Goal: Transaction & Acquisition: Purchase product/service

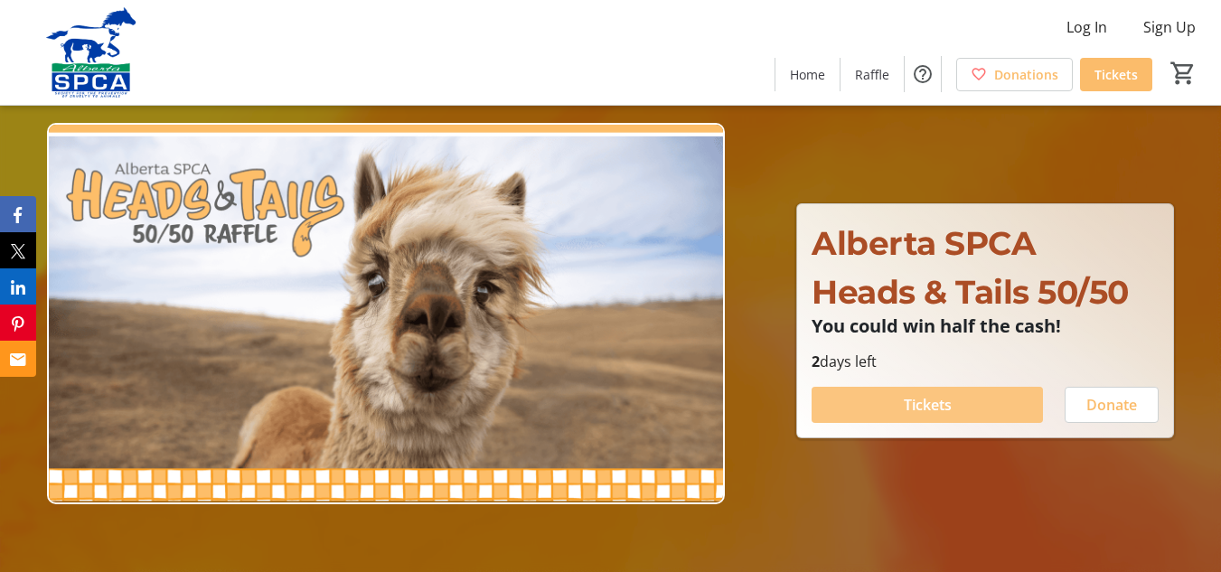
click at [893, 411] on span at bounding box center [927, 404] width 231 height 43
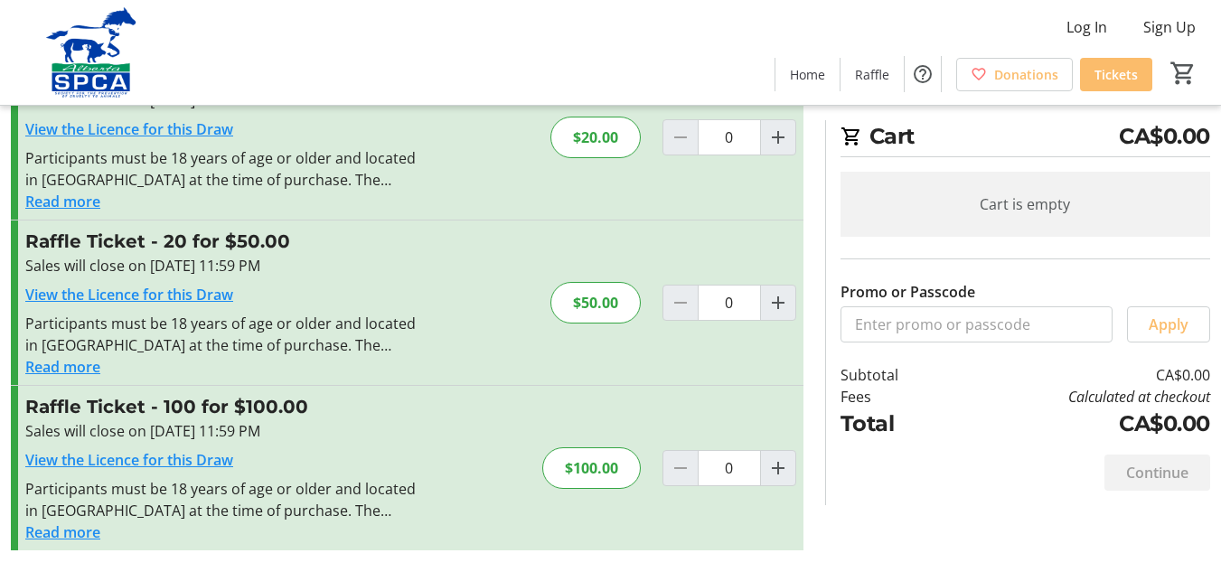
scroll to position [260, 0]
click at [779, 133] on mat-icon "Increment by one" at bounding box center [778, 138] width 22 height 22
type input "1"
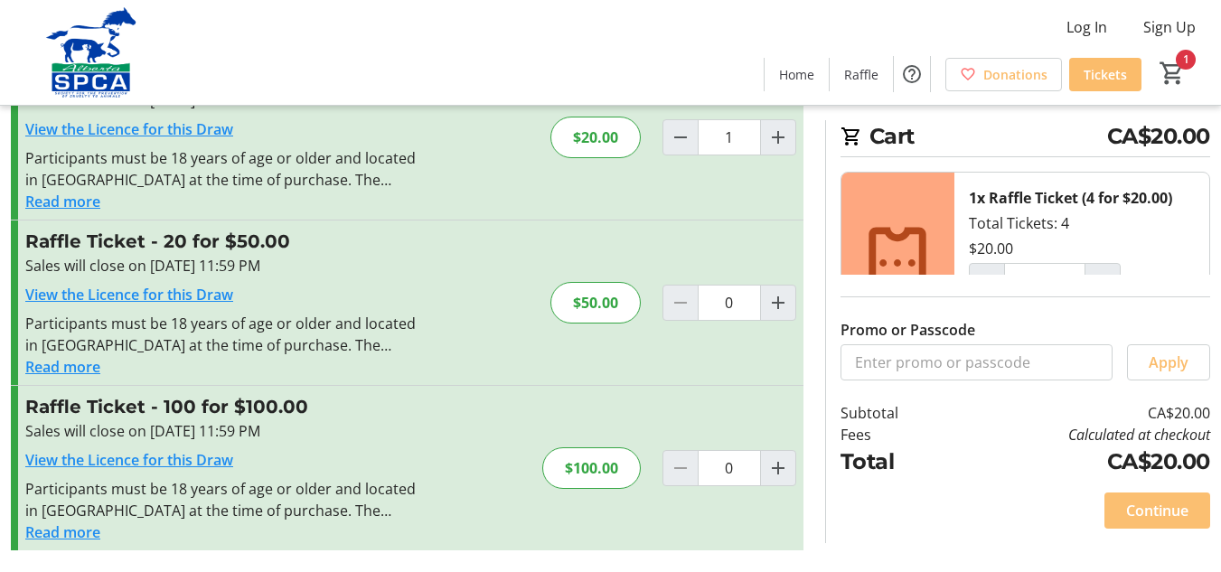
click at [1151, 505] on span "Continue" at bounding box center [1157, 511] width 62 height 22
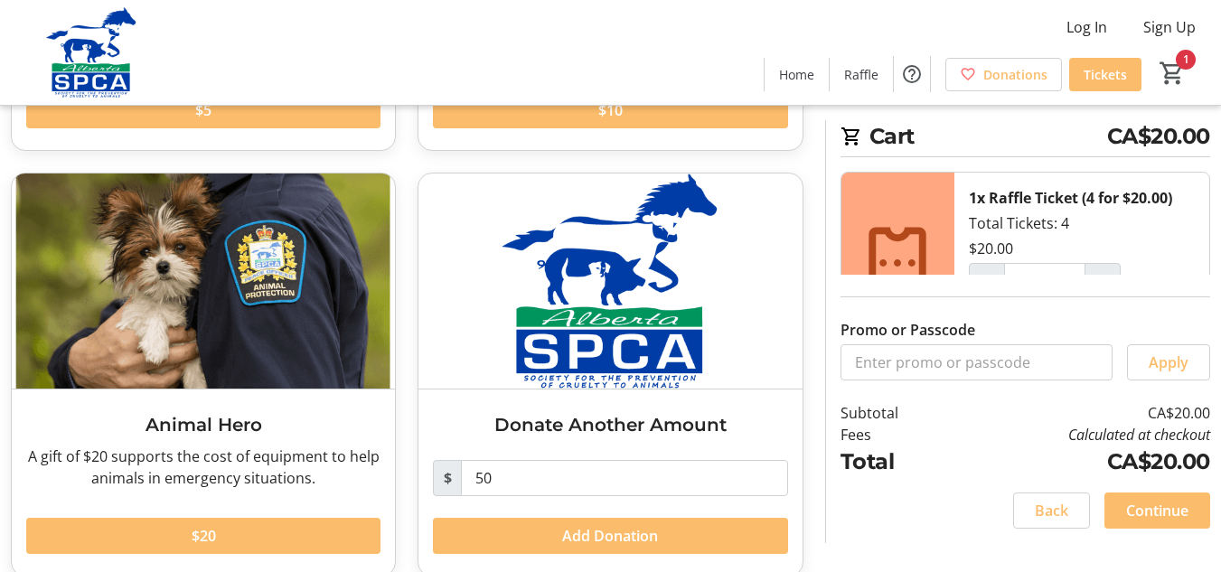
scroll to position [476, 0]
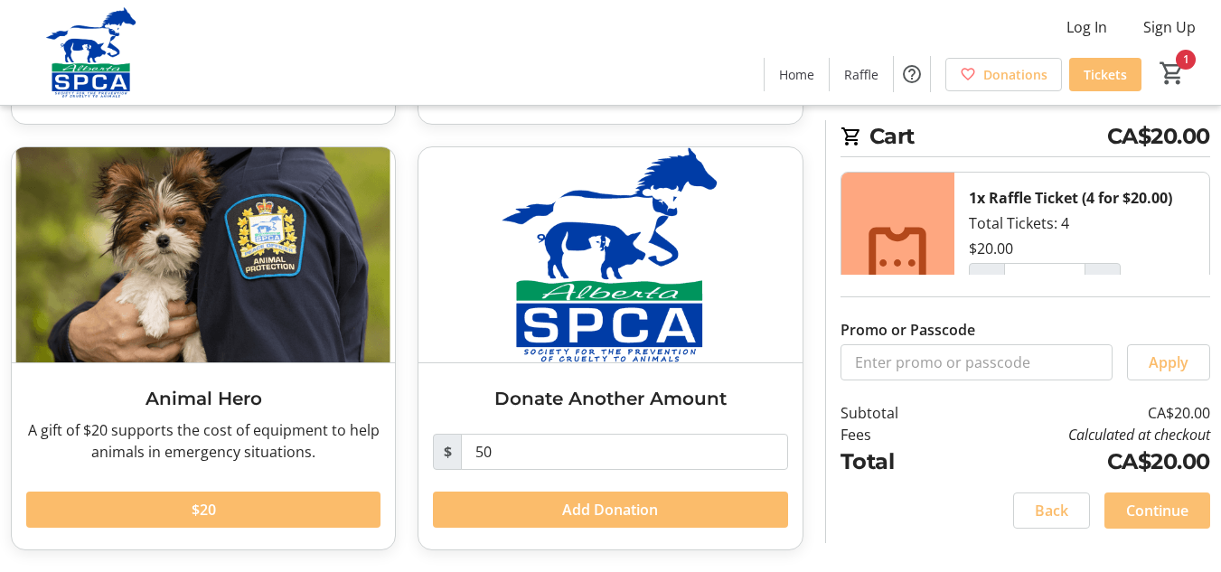
click at [1142, 504] on span "Continue" at bounding box center [1157, 511] width 62 height 22
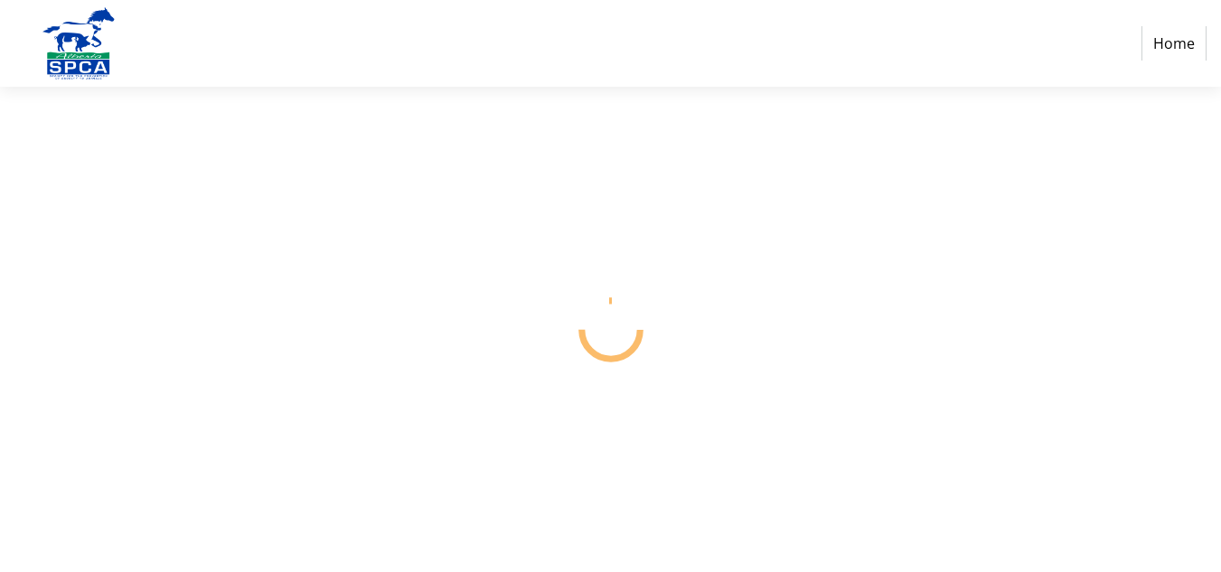
select select "CA"
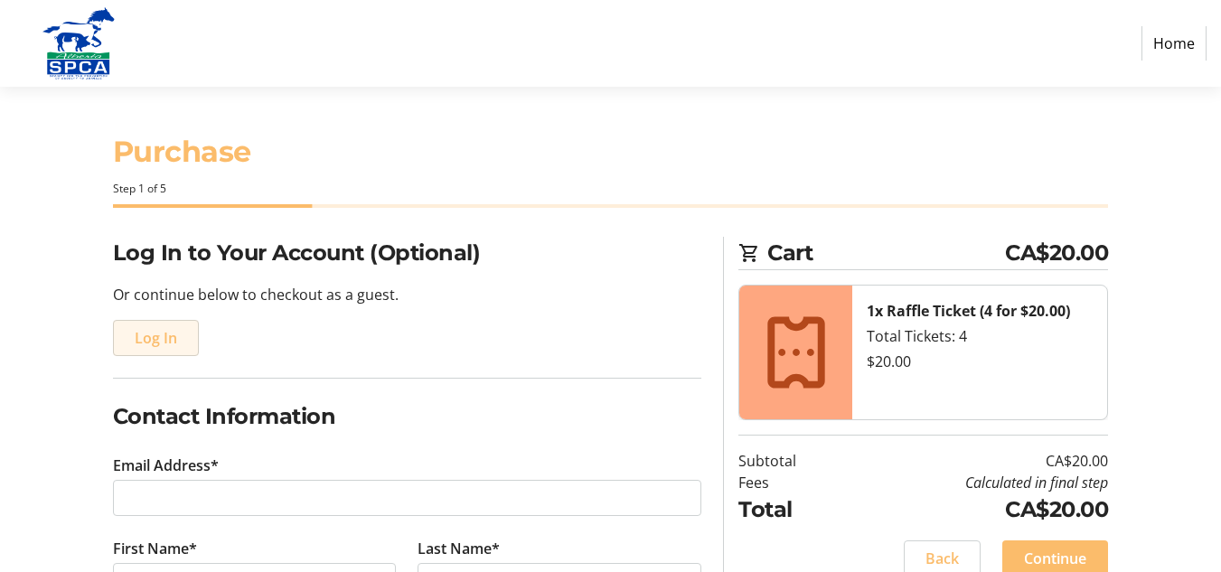
click at [146, 340] on span "Log In" at bounding box center [156, 338] width 42 height 22
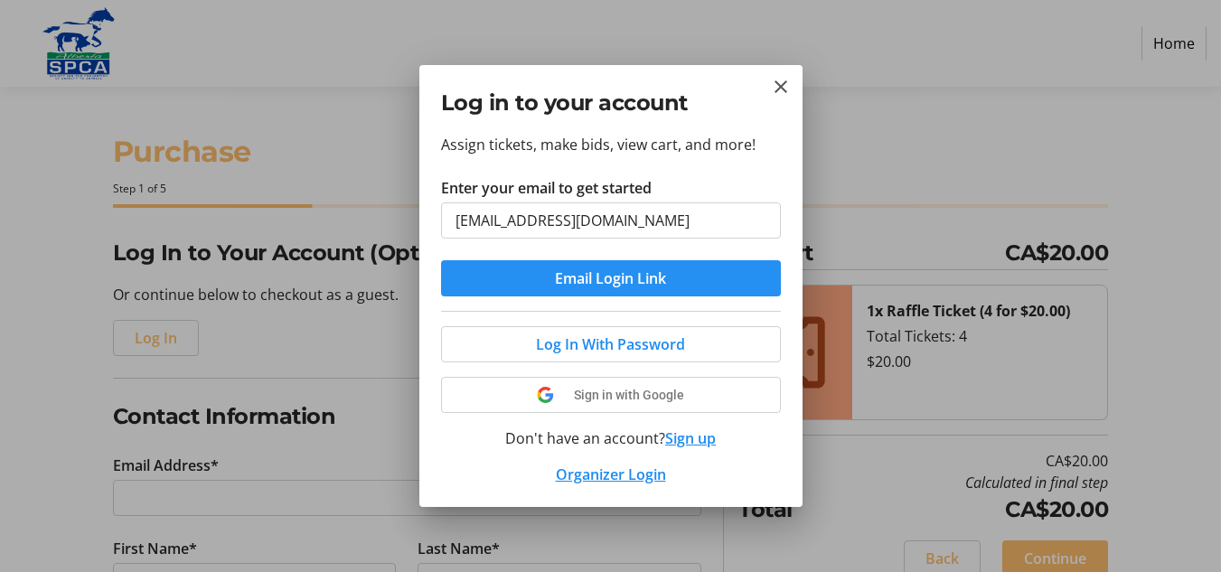
type input "[EMAIL_ADDRESS][DOMAIN_NAME]"
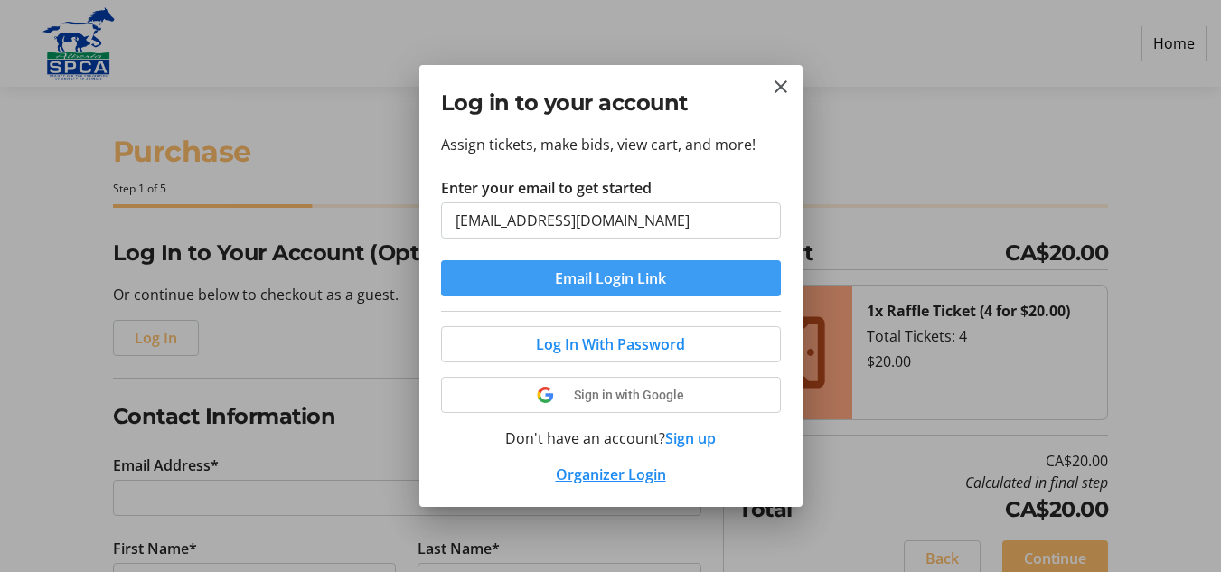
click at [523, 273] on span "submit" at bounding box center [611, 278] width 340 height 43
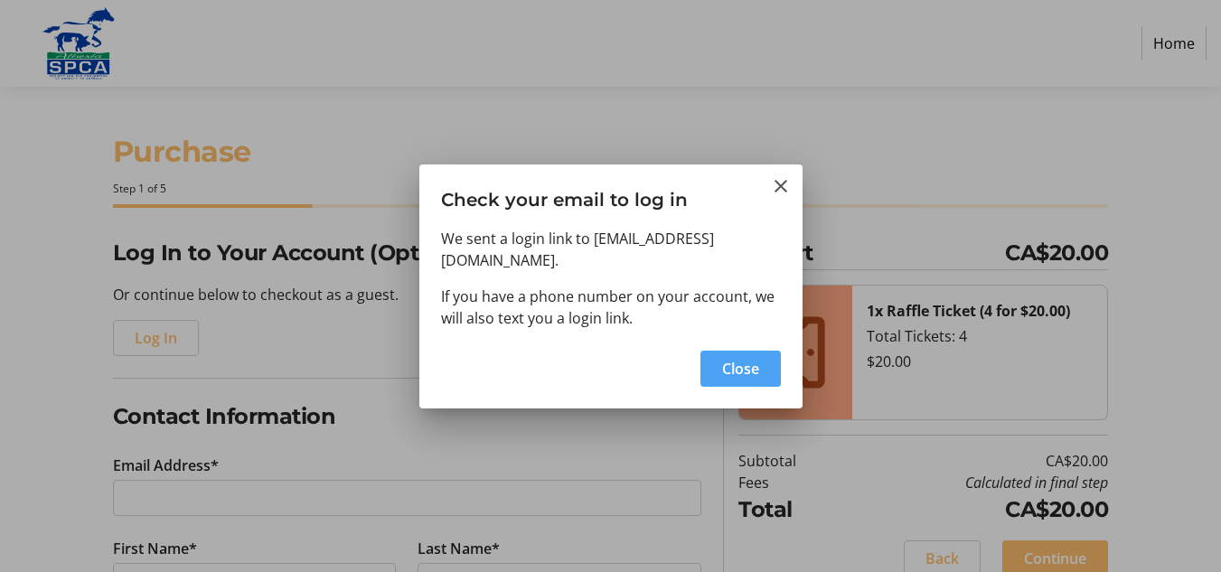
click at [742, 360] on span "Close" at bounding box center [740, 369] width 37 height 22
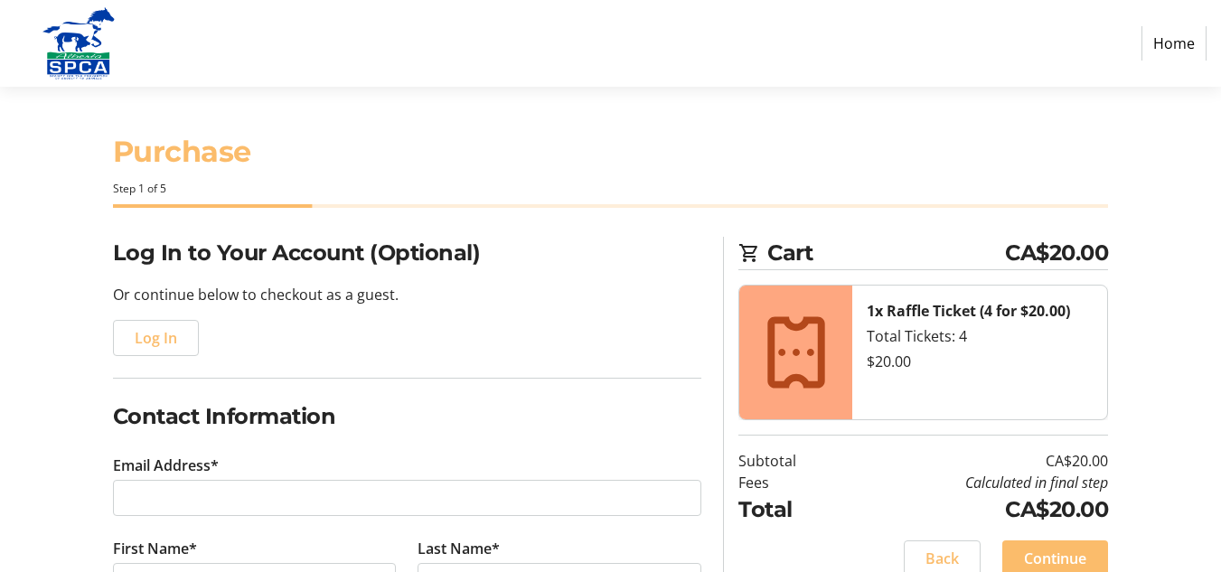
type input "[EMAIL_ADDRESS][DOMAIN_NAME]"
type input "[PERSON_NAME]"
type input "[PHONE_NUMBER]"
radio input "true"
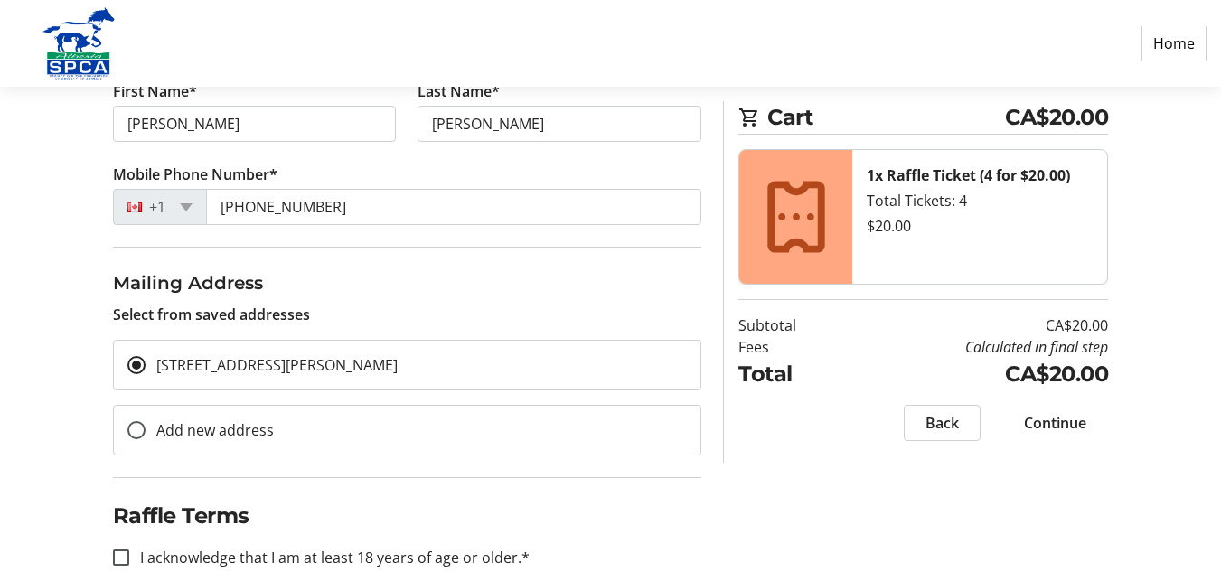
scroll to position [355, 0]
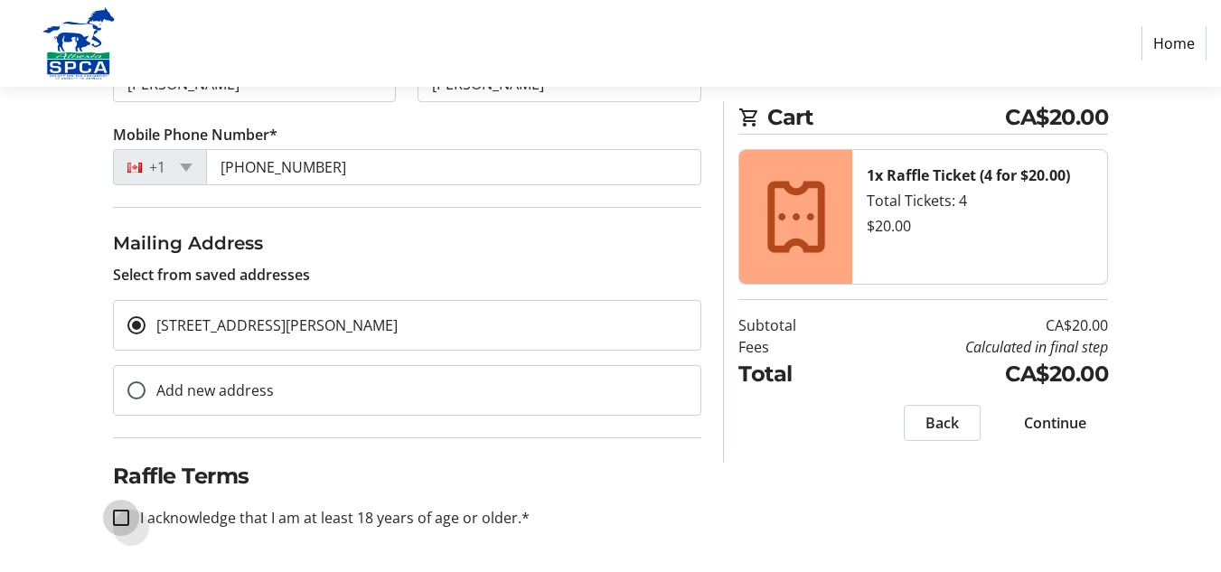
click at [121, 517] on input "I acknowledge that I am at least 18 years of age or older.*" at bounding box center [121, 518] width 16 height 16
checkbox input "true"
click at [1043, 422] on span "Continue" at bounding box center [1055, 423] width 62 height 22
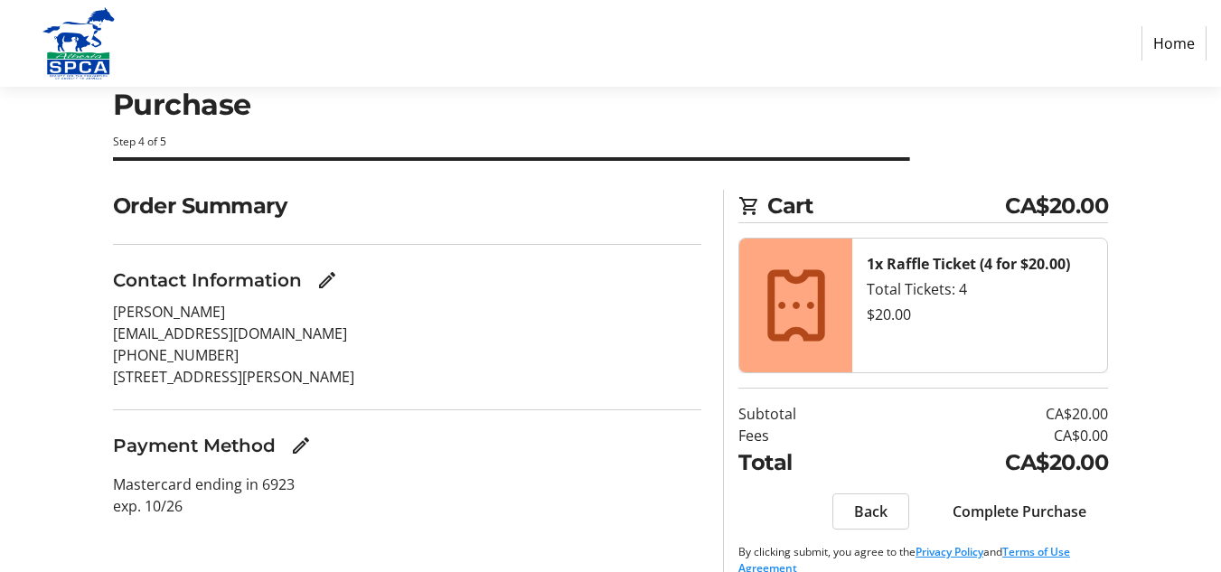
scroll to position [73, 0]
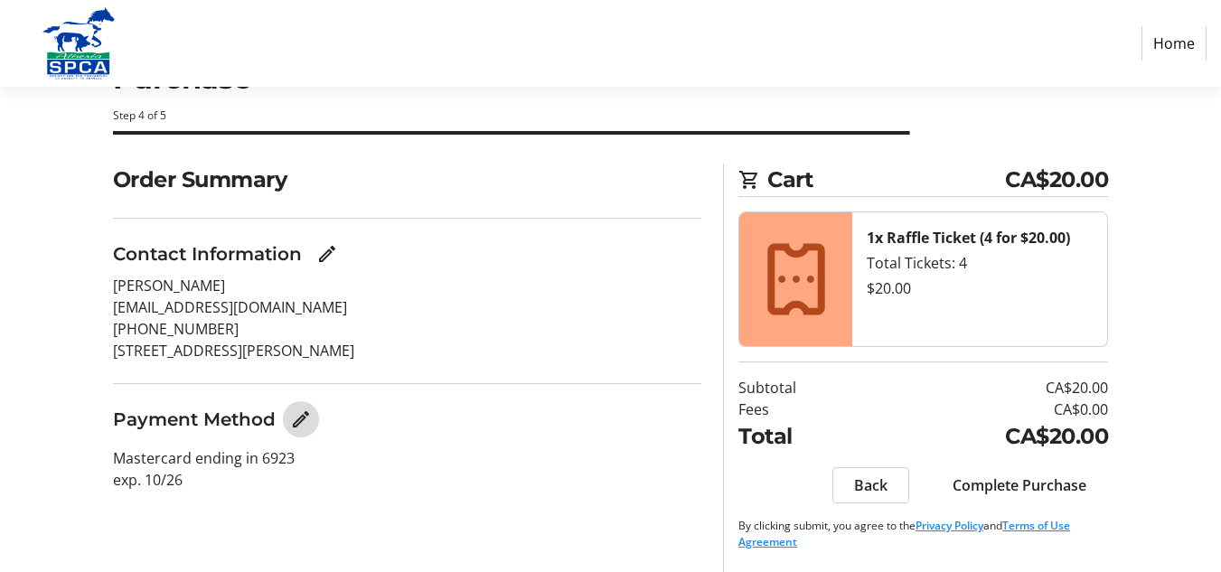
click at [302, 415] on mat-icon "Edit Payment Method" at bounding box center [301, 420] width 22 height 22
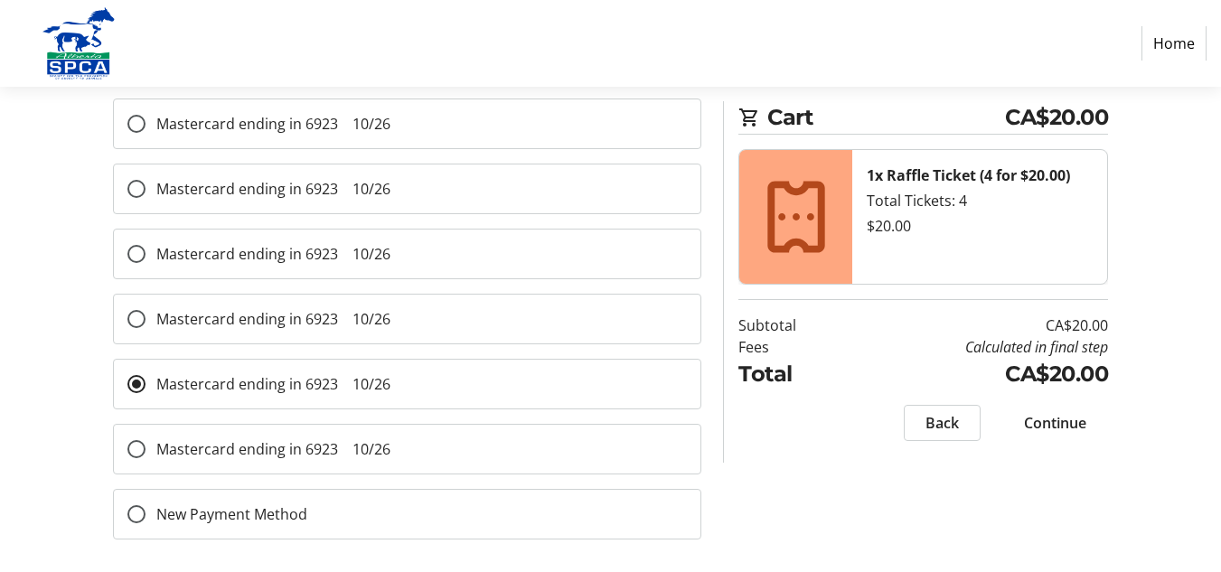
scroll to position [296, 0]
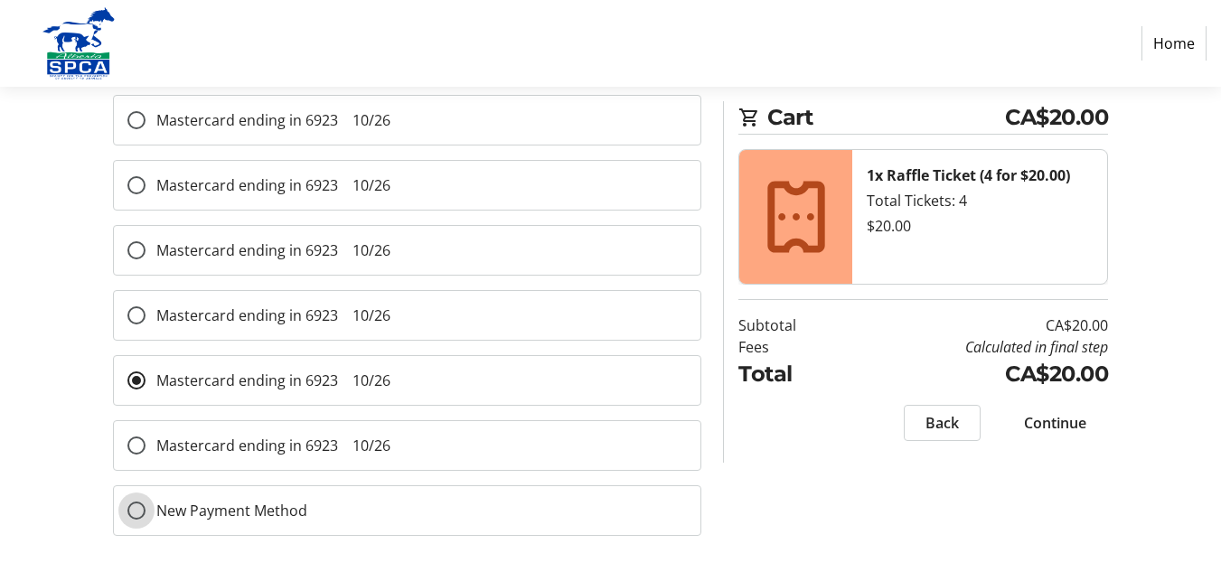
click at [132, 508] on input "New Payment Method" at bounding box center [136, 511] width 18 height 18
radio input "true"
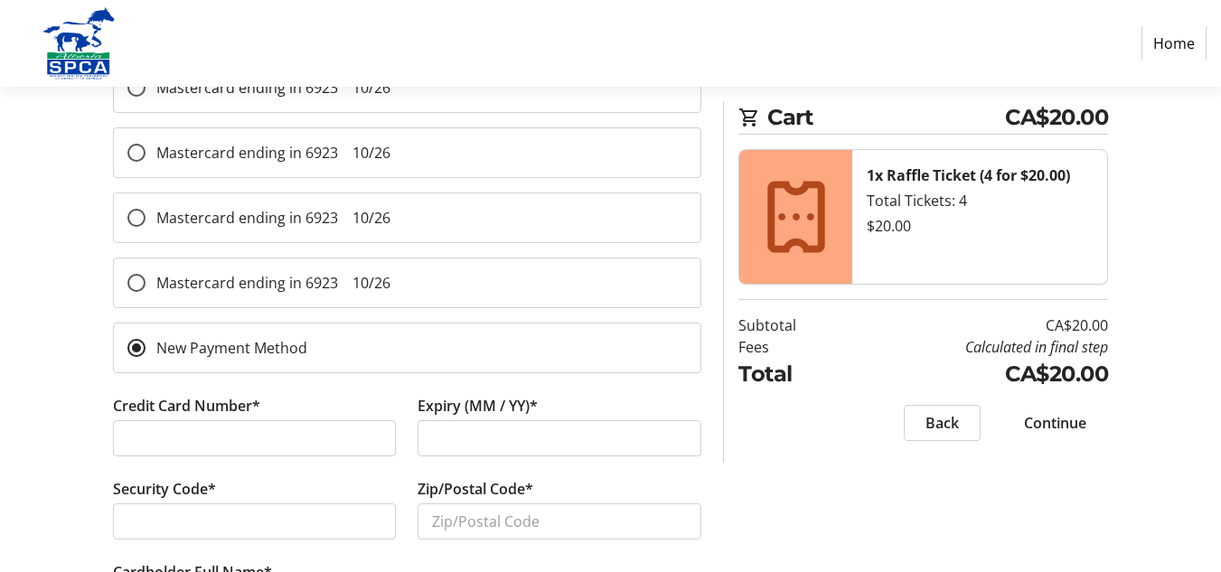
scroll to position [477, 0]
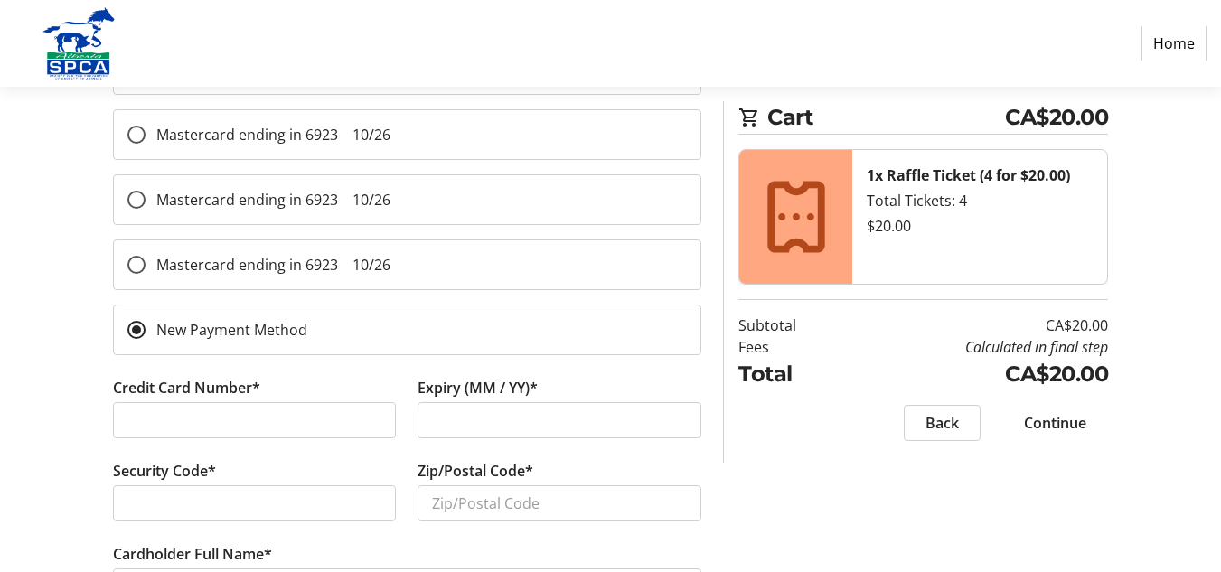
click at [422, 422] on div at bounding box center [560, 420] width 284 height 36
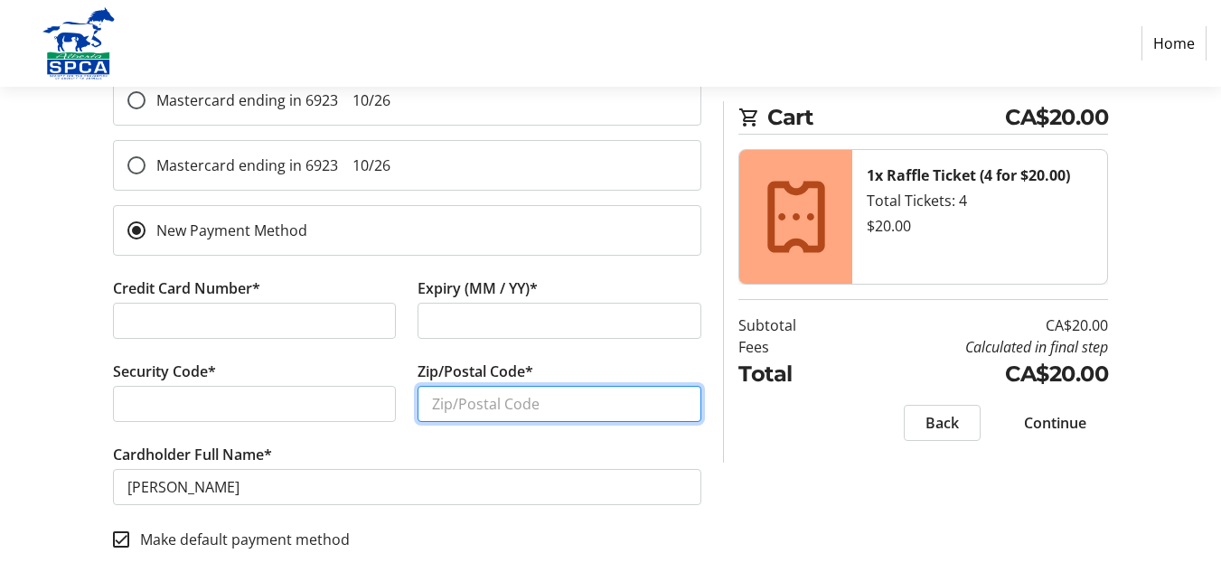
click at [430, 397] on input "Zip/Postal Code*" at bounding box center [560, 404] width 284 height 36
type input "T4P 2W2"
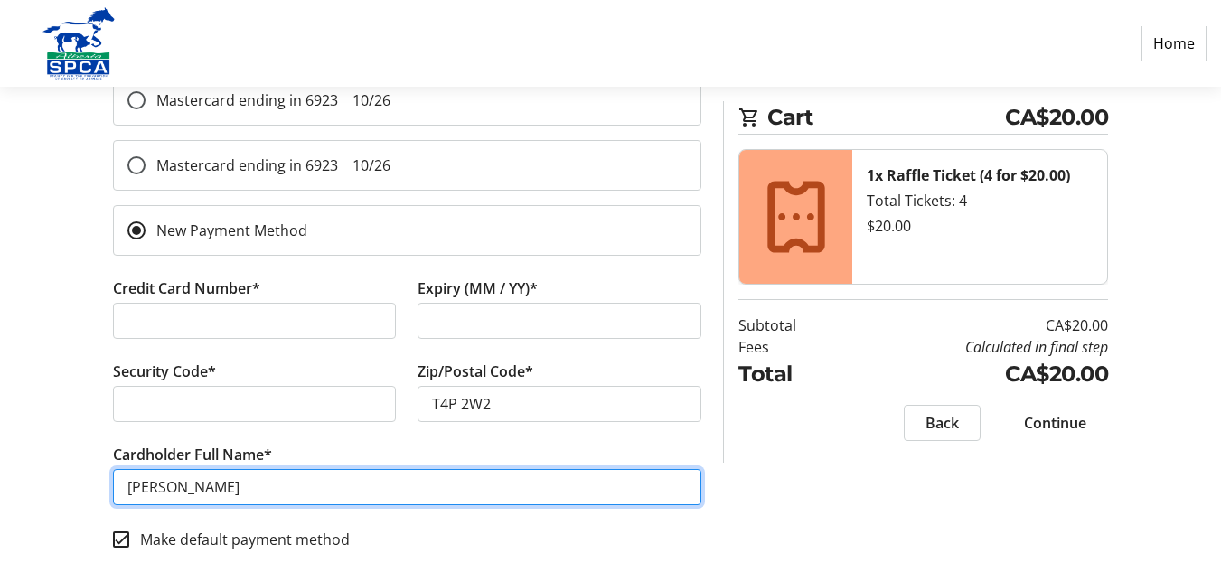
drag, startPoint x: 165, startPoint y: 486, endPoint x: 62, endPoint y: 478, distance: 103.4
click at [65, 479] on div "Payment Details Payment Method Select Card Mastercard ending in 6923 10/26 Mast…" at bounding box center [610, 116] width 1221 height 912
type input "Shelby Keitges"
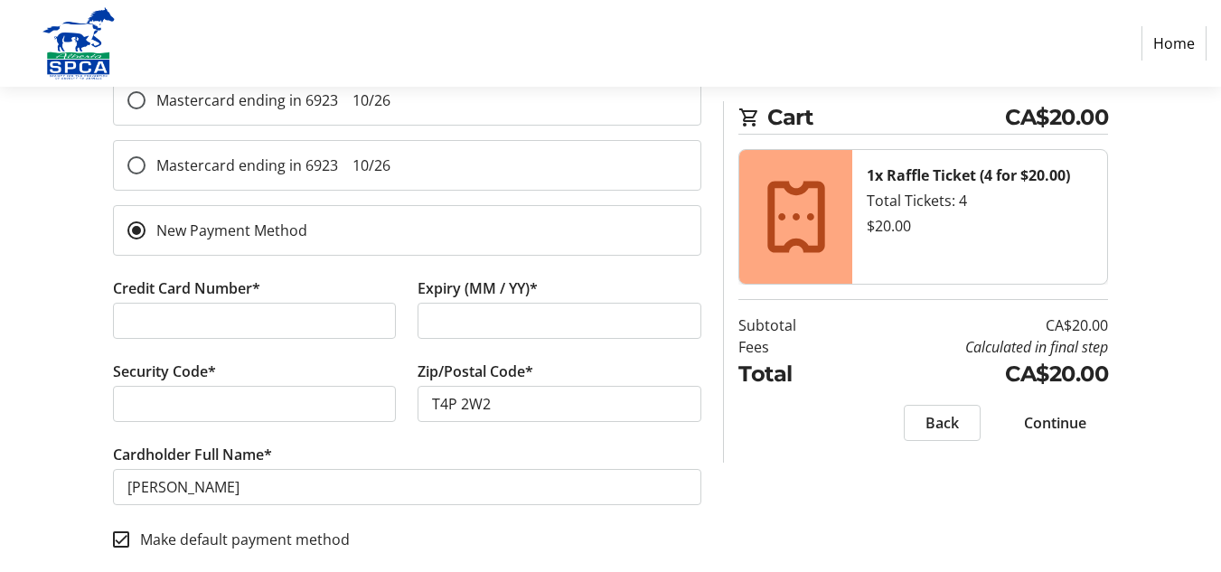
click at [1040, 423] on span "Continue" at bounding box center [1055, 423] width 62 height 22
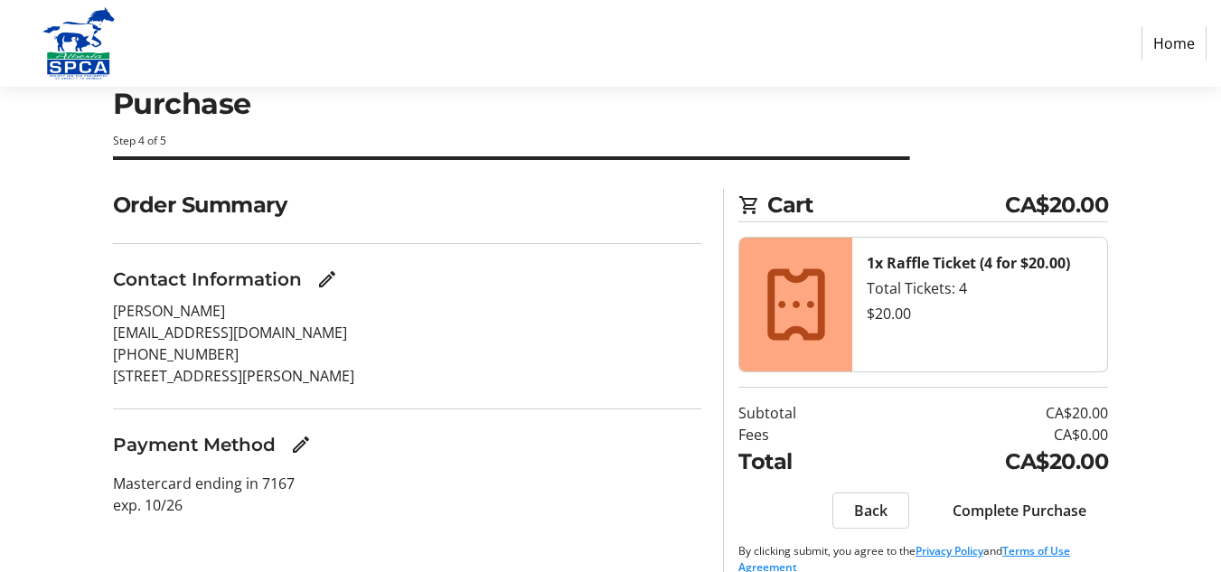
scroll to position [73, 0]
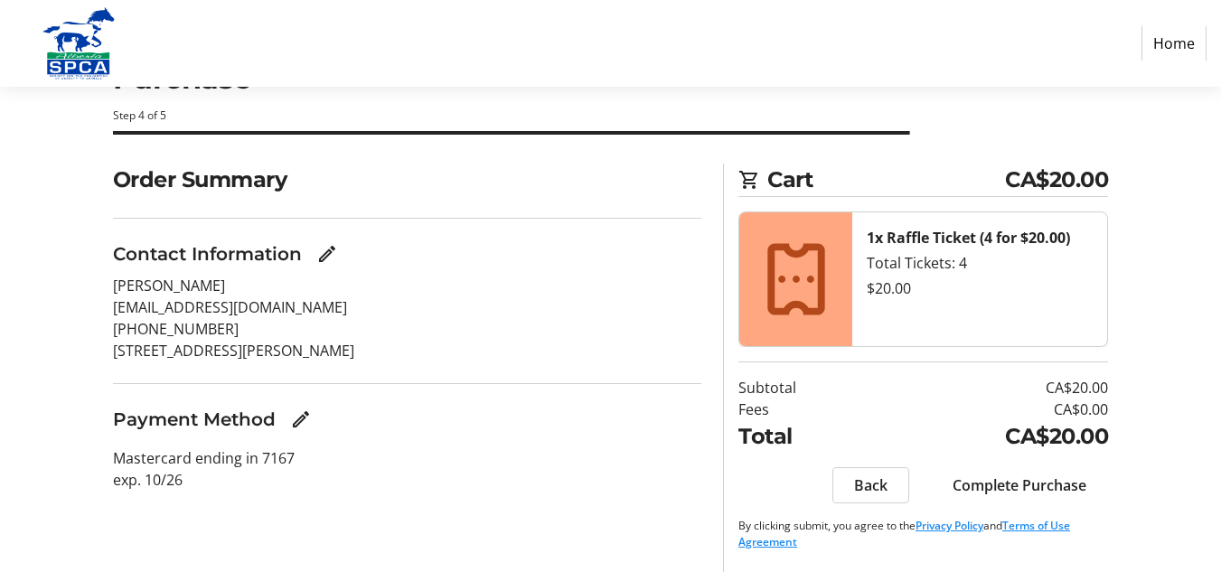
click at [966, 486] on span "Complete Purchase" at bounding box center [1020, 485] width 134 height 22
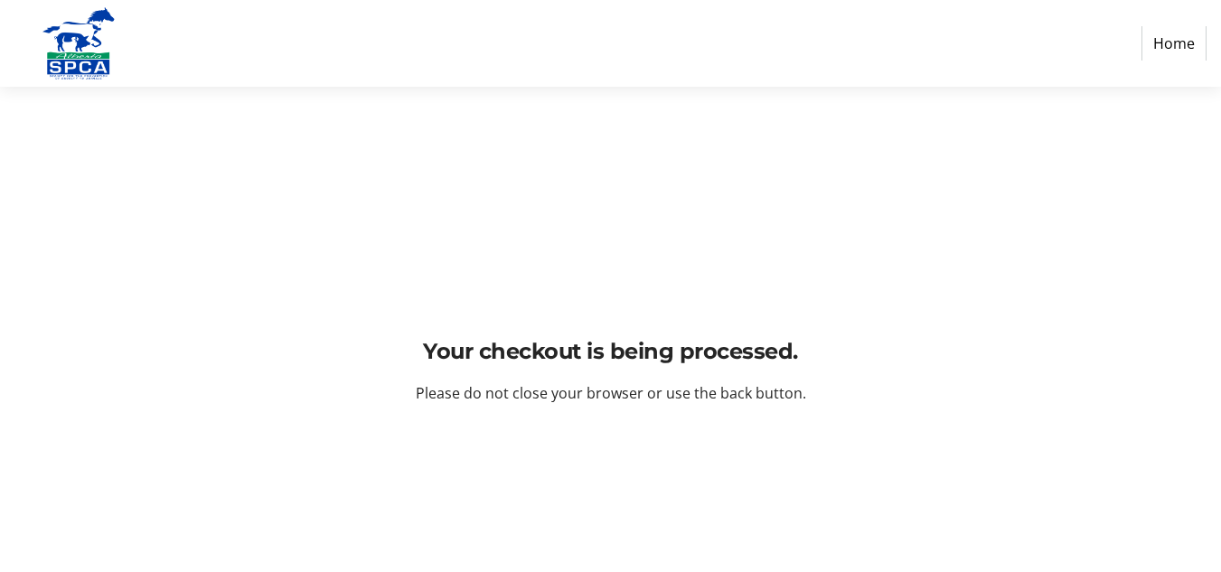
scroll to position [0, 0]
